Goal: Task Accomplishment & Management: Complete application form

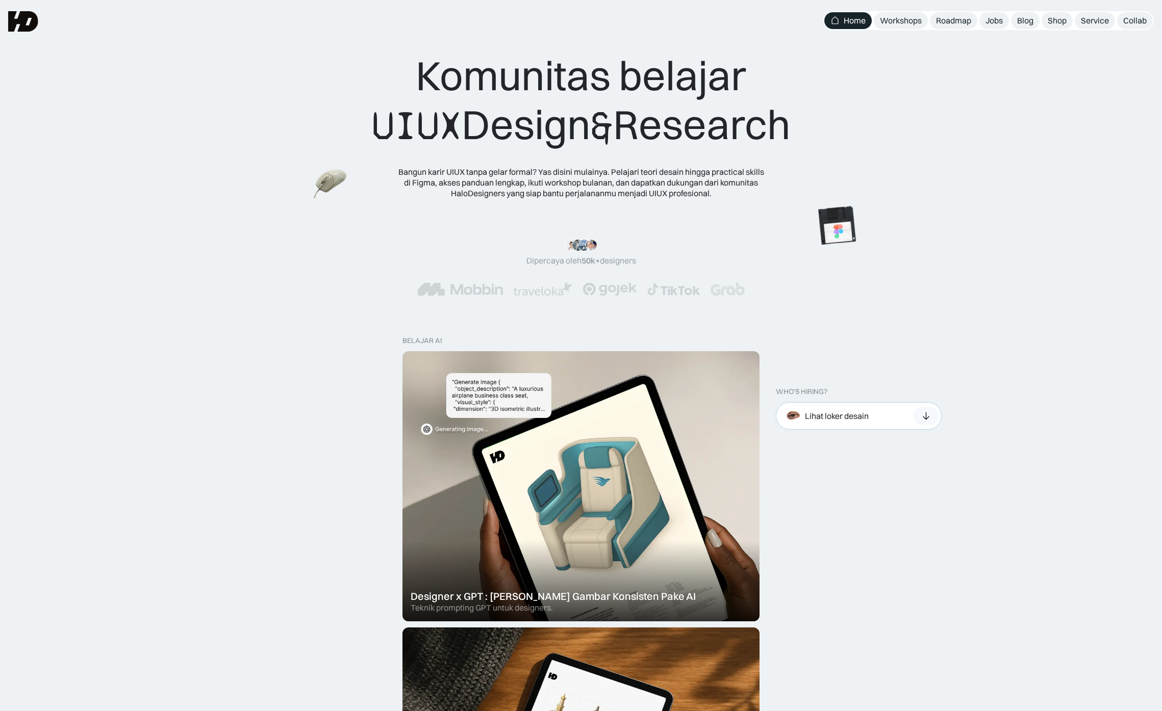
click at [888, 416] on div "Lihat loker desain" at bounding box center [859, 416] width 166 height 28
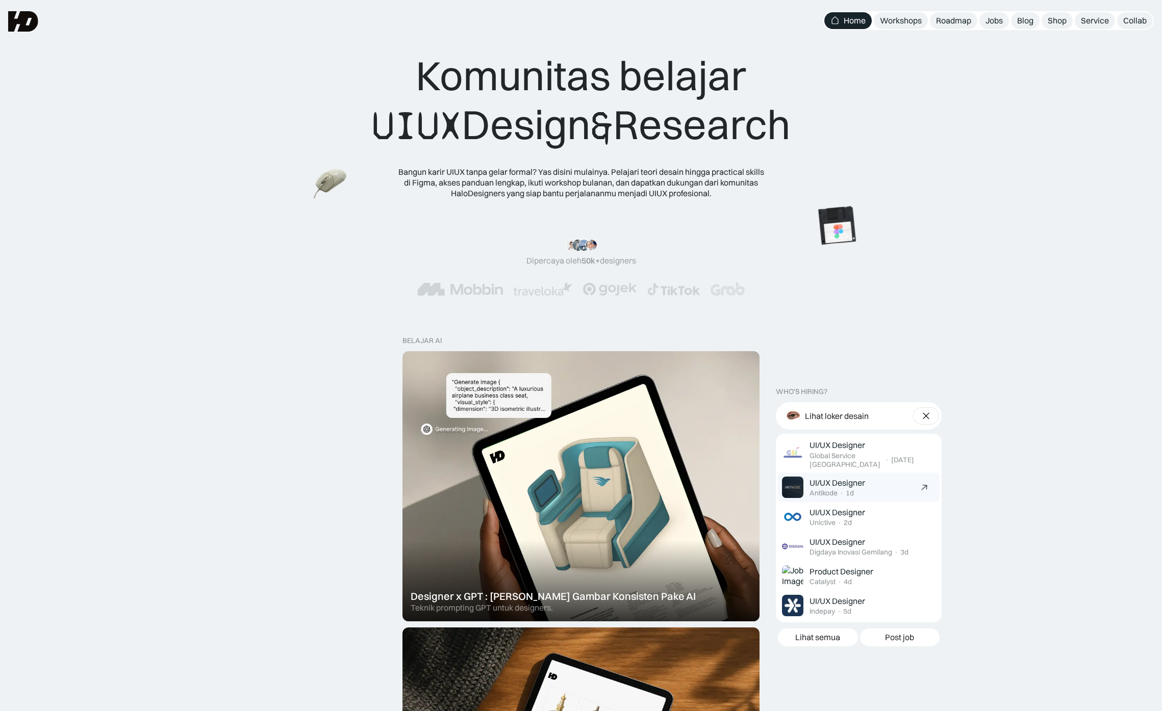
click at [860, 487] on div "UI/UX Designer" at bounding box center [837, 483] width 56 height 11
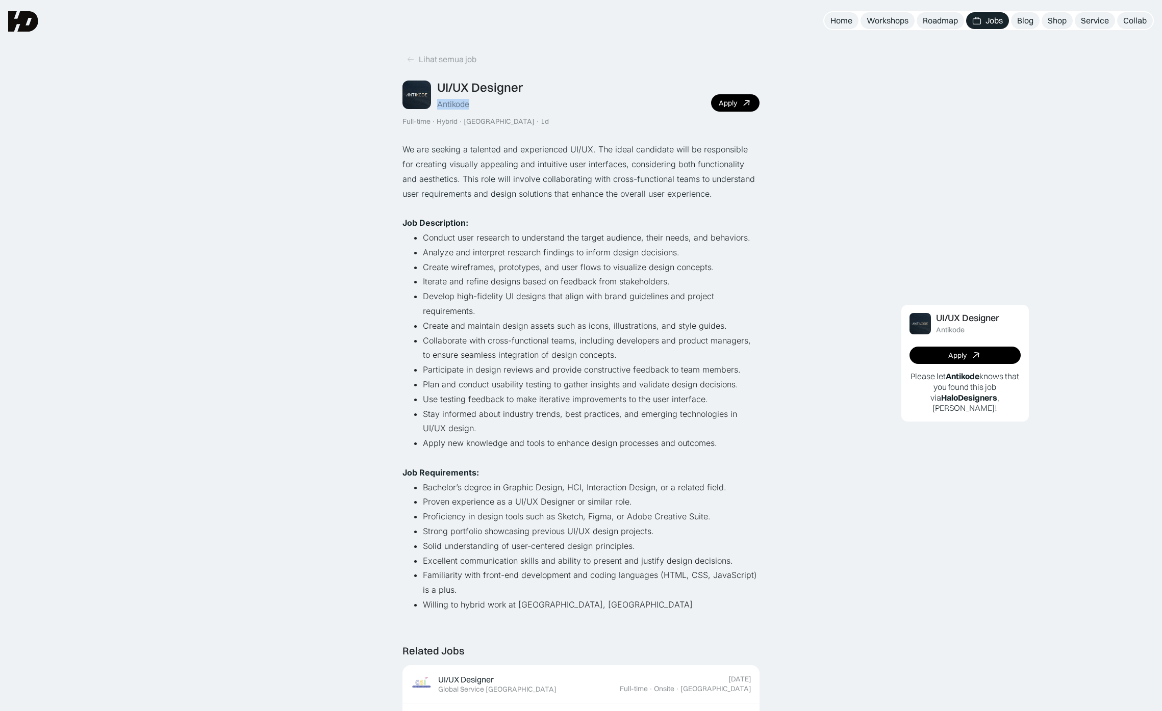
drag, startPoint x: 472, startPoint y: 103, endPoint x: 435, endPoint y: 102, distance: 37.8
click at [435, 102] on div "UI/UX Designer Antikode" at bounding box center [462, 95] width 120 height 30
copy div "Antikode"
click at [734, 105] on div "Apply" at bounding box center [728, 103] width 18 height 9
click at [430, 60] on div "Lihat semua job" at bounding box center [448, 59] width 58 height 11
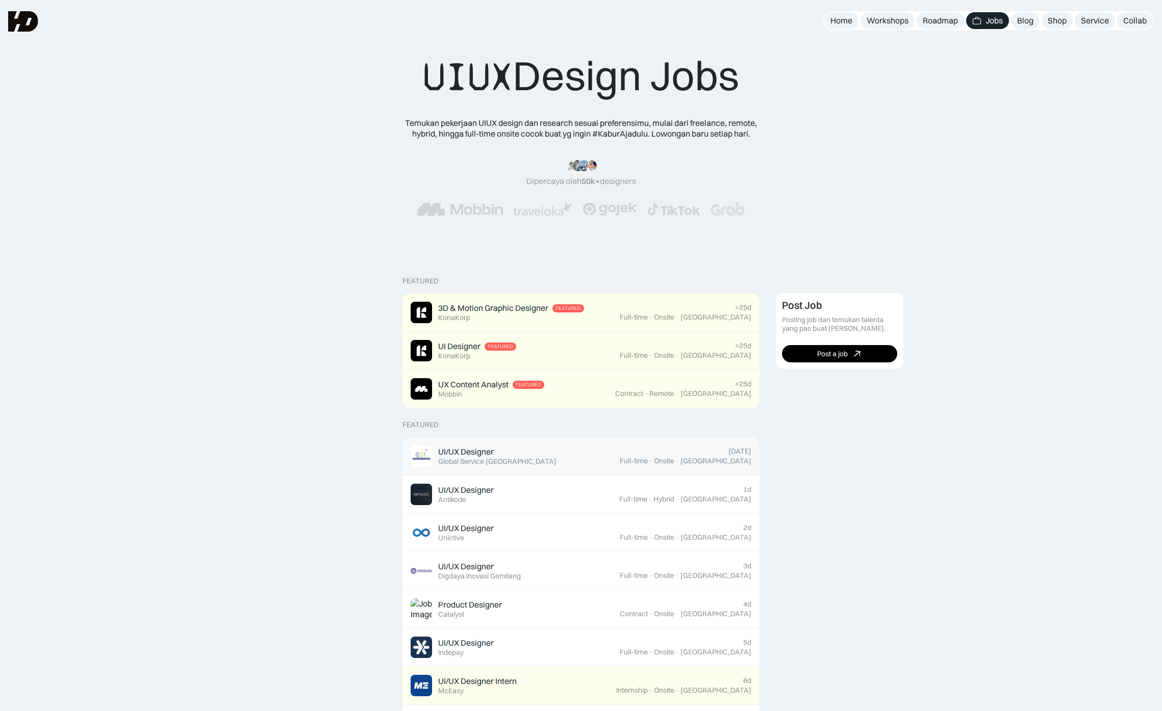
scroll to position [132, 0]
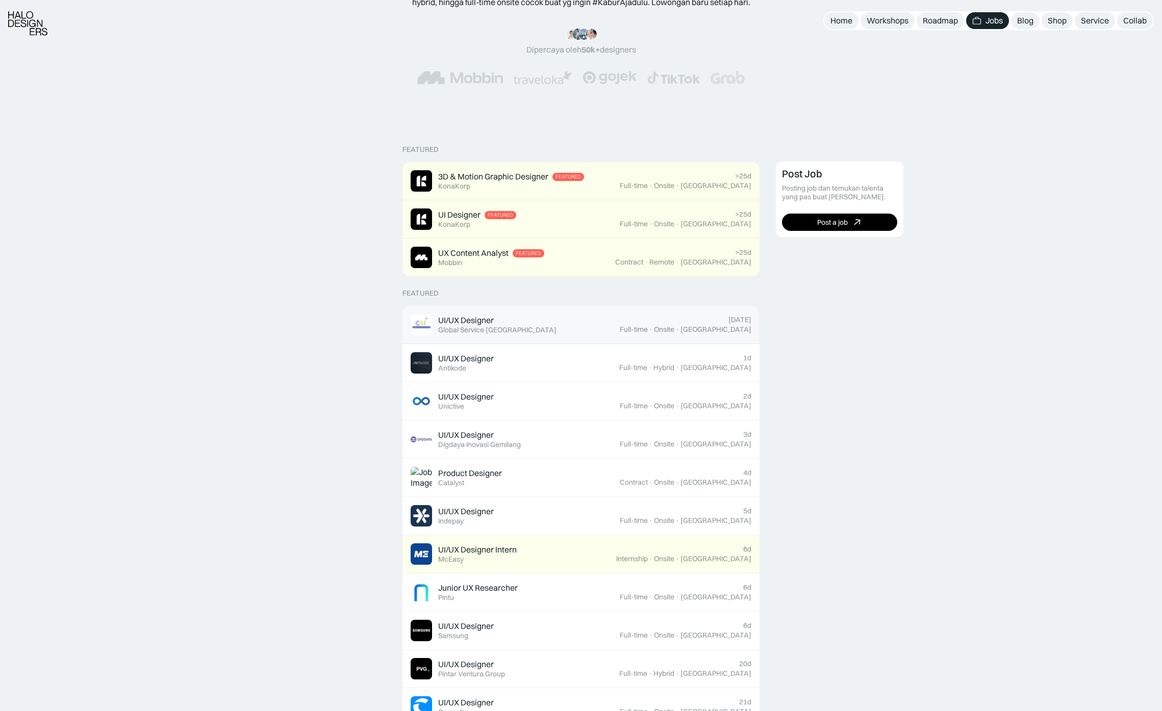
click at [702, 320] on div "[DATE] Full-time · Onsite · [GEOGRAPHIC_DATA]" at bounding box center [686, 325] width 132 height 18
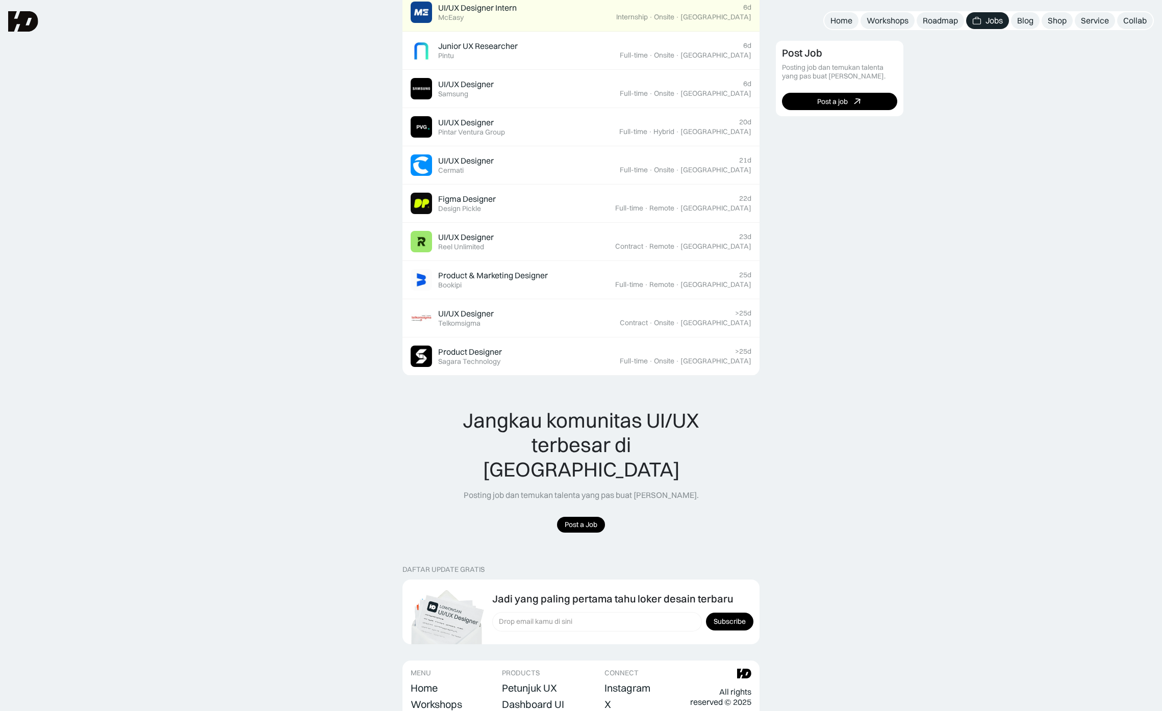
scroll to position [668, 0]
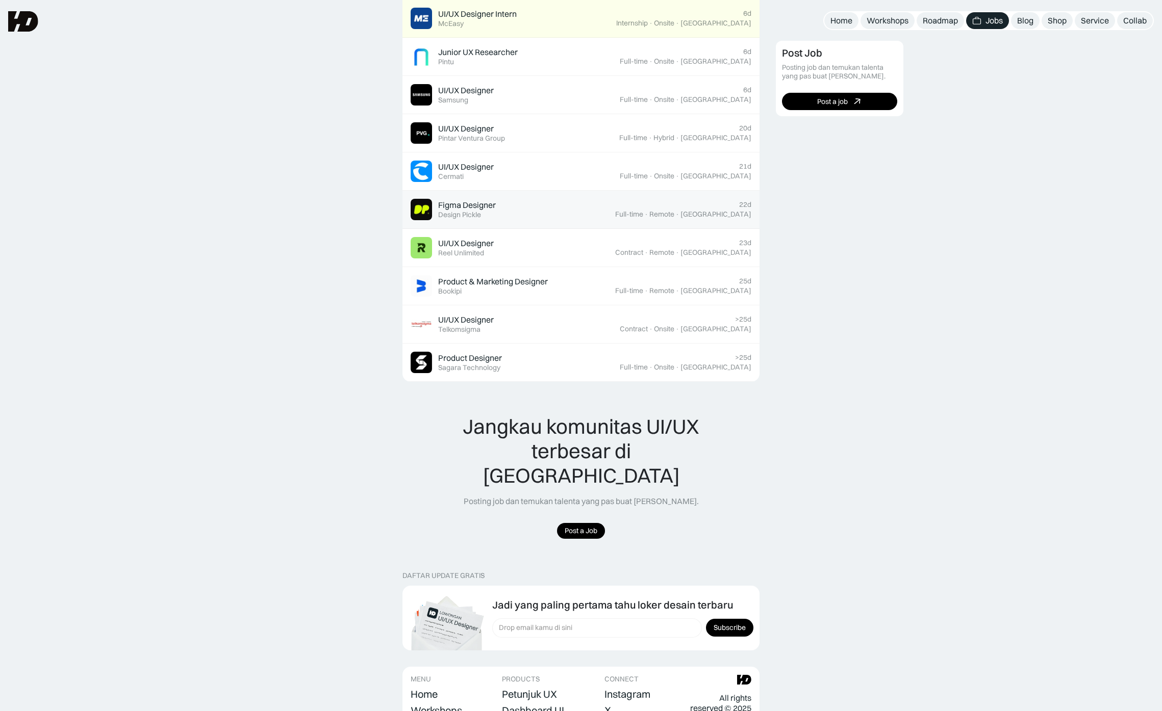
click at [523, 220] on link "Figma Designer Featured Design Pickle 22d Full-time · Remote · [GEOGRAPHIC_DATA]" at bounding box center [580, 210] width 357 height 38
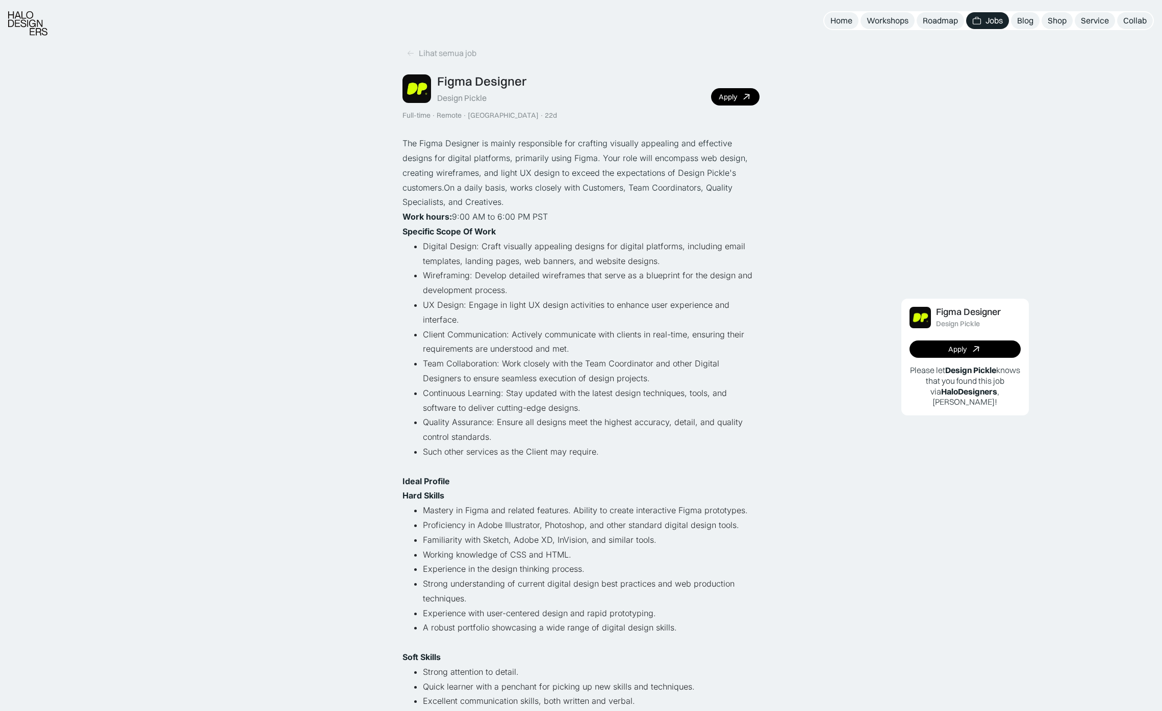
scroll to position [25, 0]
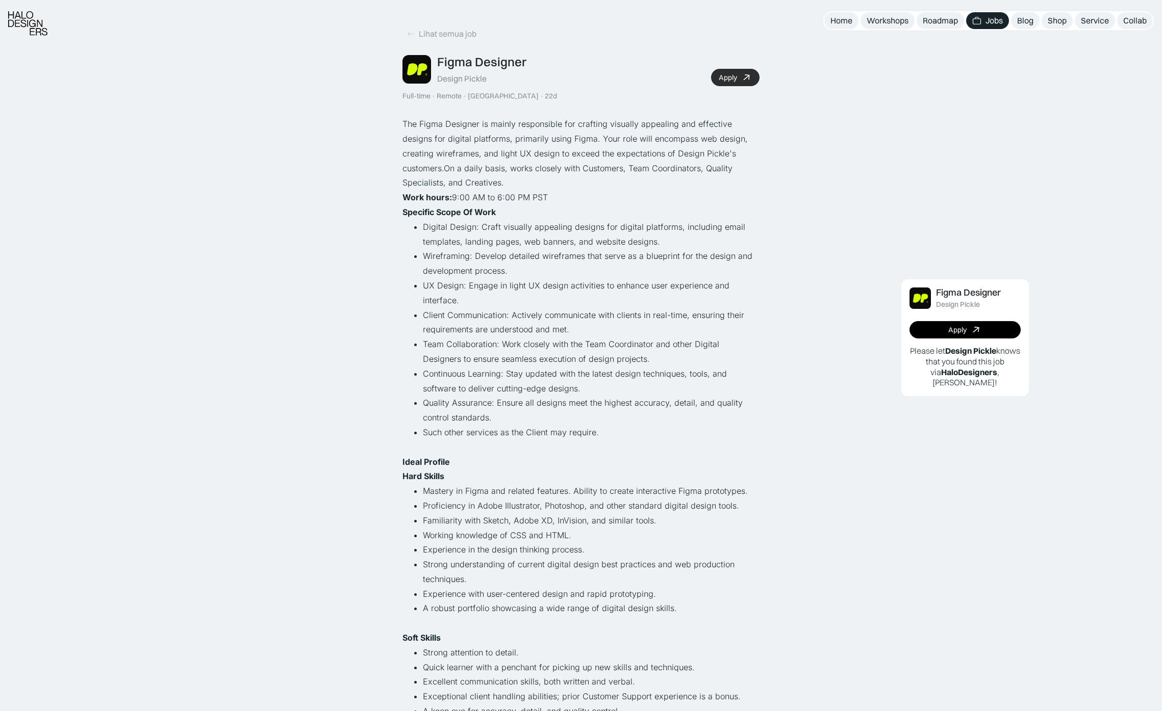
click at [736, 75] on div "Apply" at bounding box center [728, 77] width 18 height 9
